Goal: Information Seeking & Learning: Learn about a topic

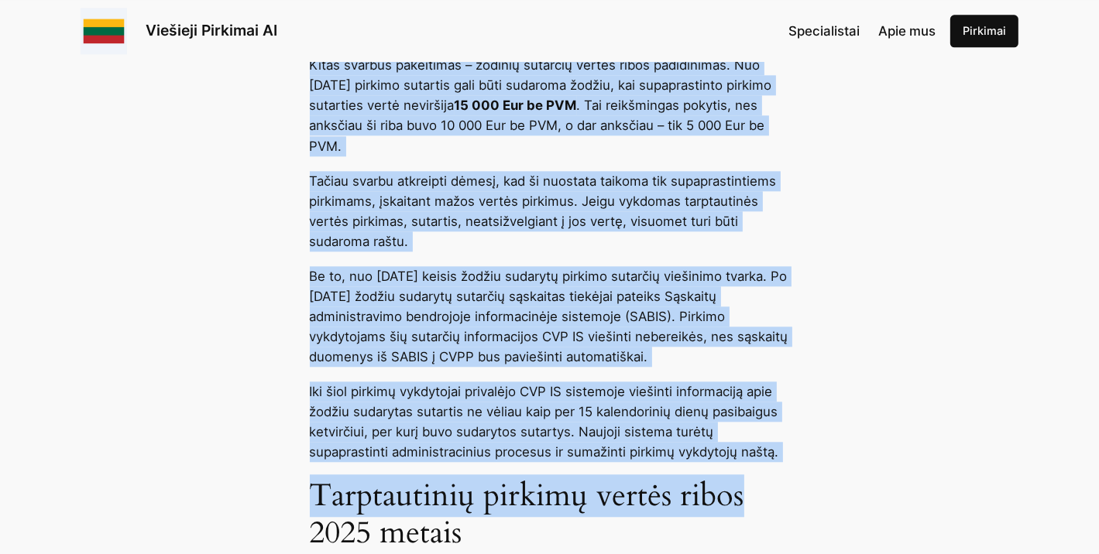
scroll to position [3431, 0]
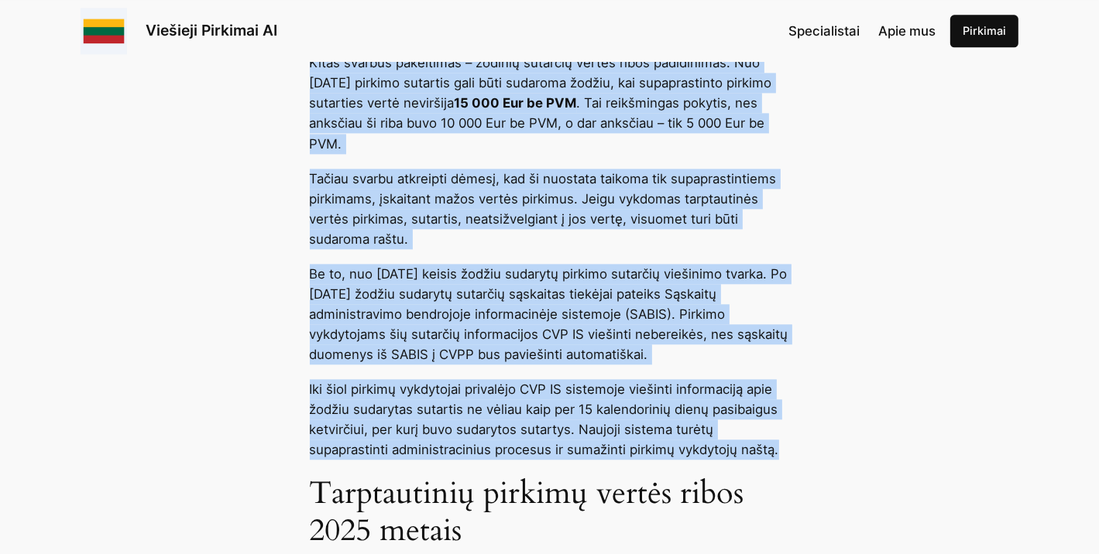
drag, startPoint x: 315, startPoint y: 183, endPoint x: 833, endPoint y: 499, distance: 606.6
copy div "Loremi dolor sitame consect adipi el se doeiusmo Tempori utlabor etdolo magna 9…"
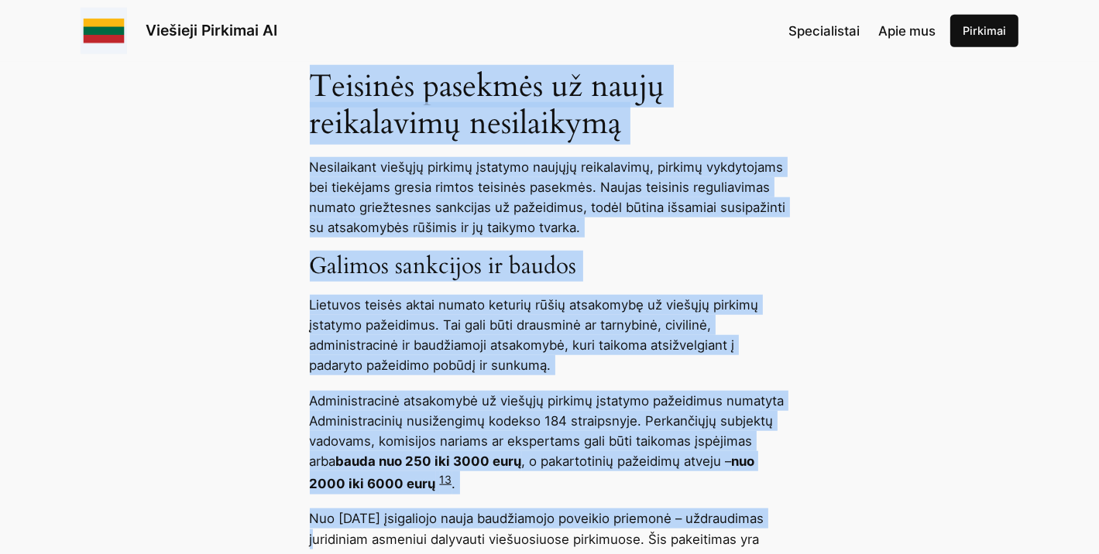
scroll to position [6776, 0]
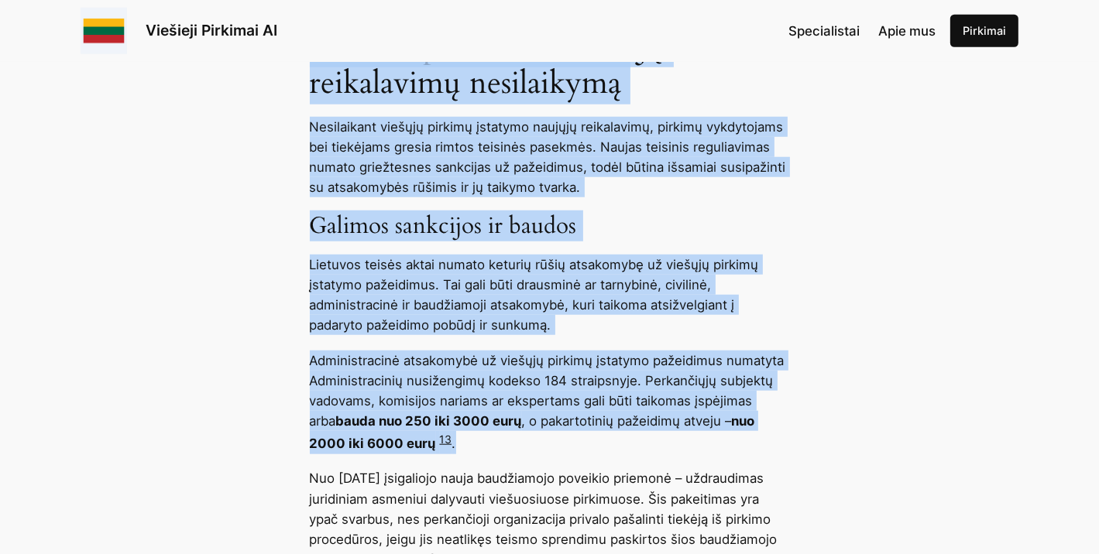
drag, startPoint x: 310, startPoint y: 136, endPoint x: 855, endPoint y: 474, distance: 640.4
copy div "Loremipsumdolo sitametconsect adipisci elits Doeiusmodte, incid utlaboreetdo ma…"
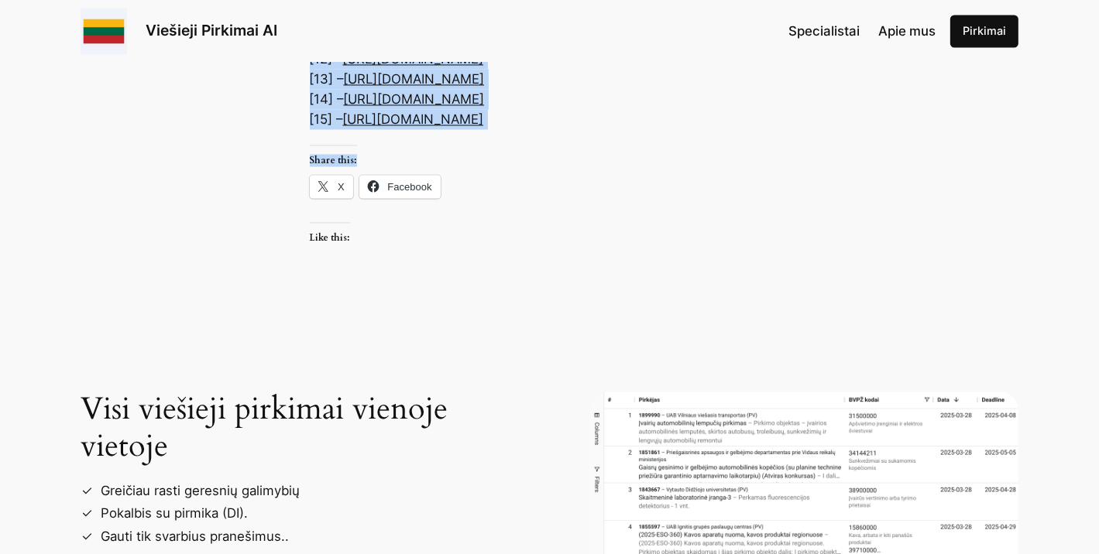
scroll to position [8467, 0]
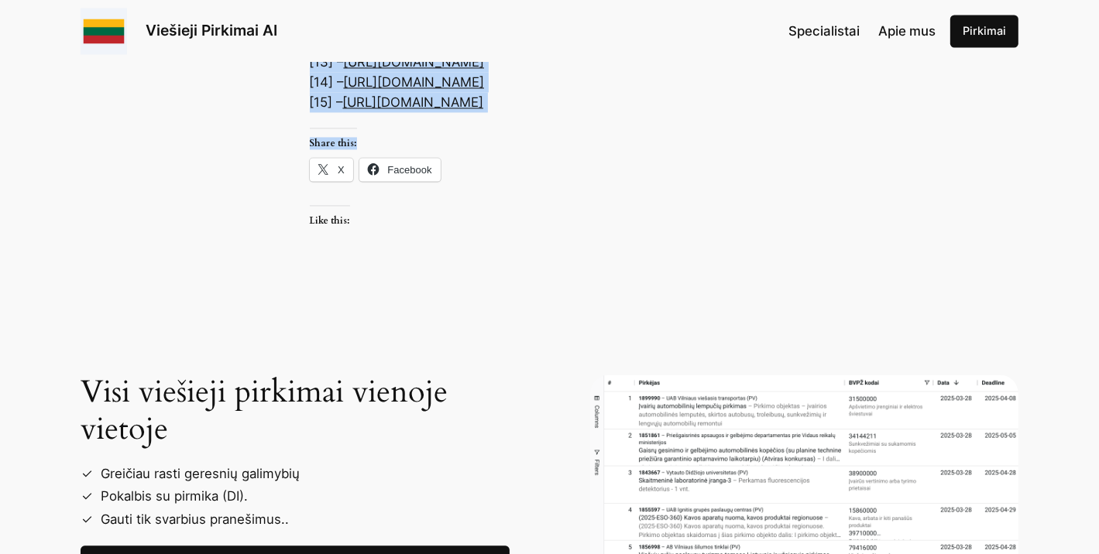
drag, startPoint x: 311, startPoint y: 121, endPoint x: 844, endPoint y: 526, distance: 669.0
copy div "Lor 6580 i. dolorsi 6 a. consectetu adipi elitseddoei temporin utlabore – etdol…"
